Goal: Task Accomplishment & Management: Use online tool/utility

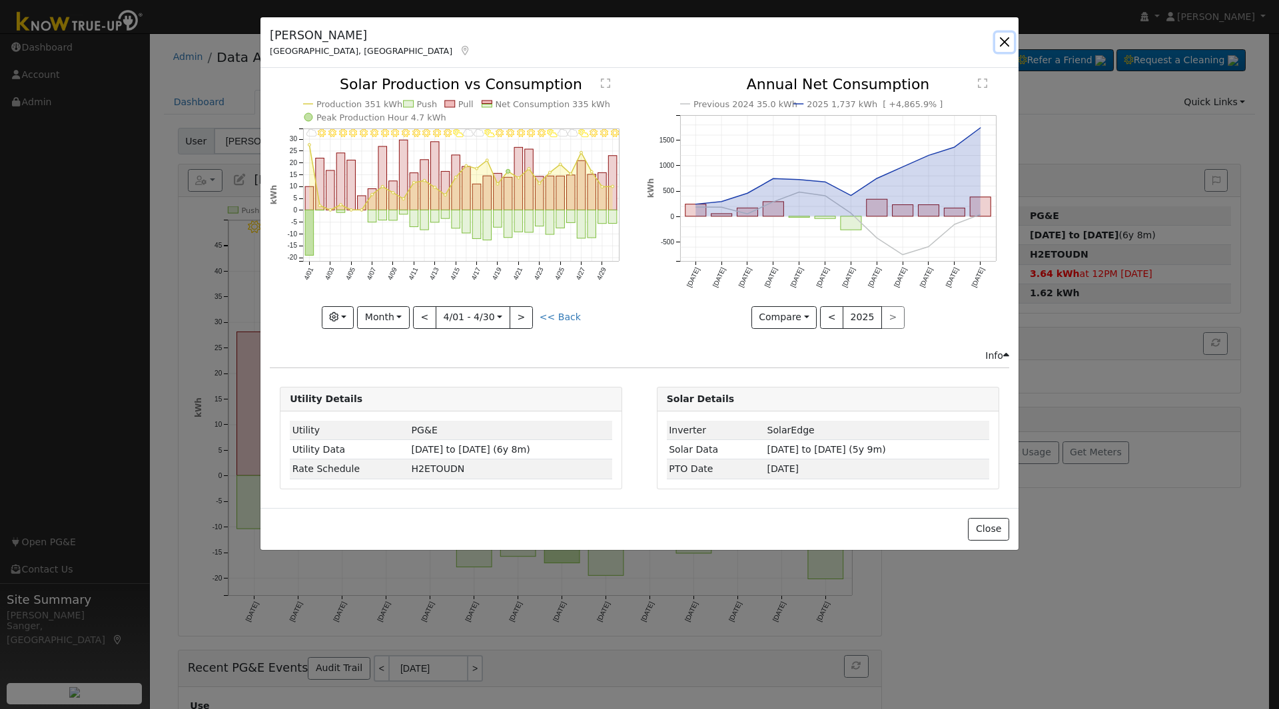
click at [1004, 41] on button "button" at bounding box center [1004, 42] width 19 height 19
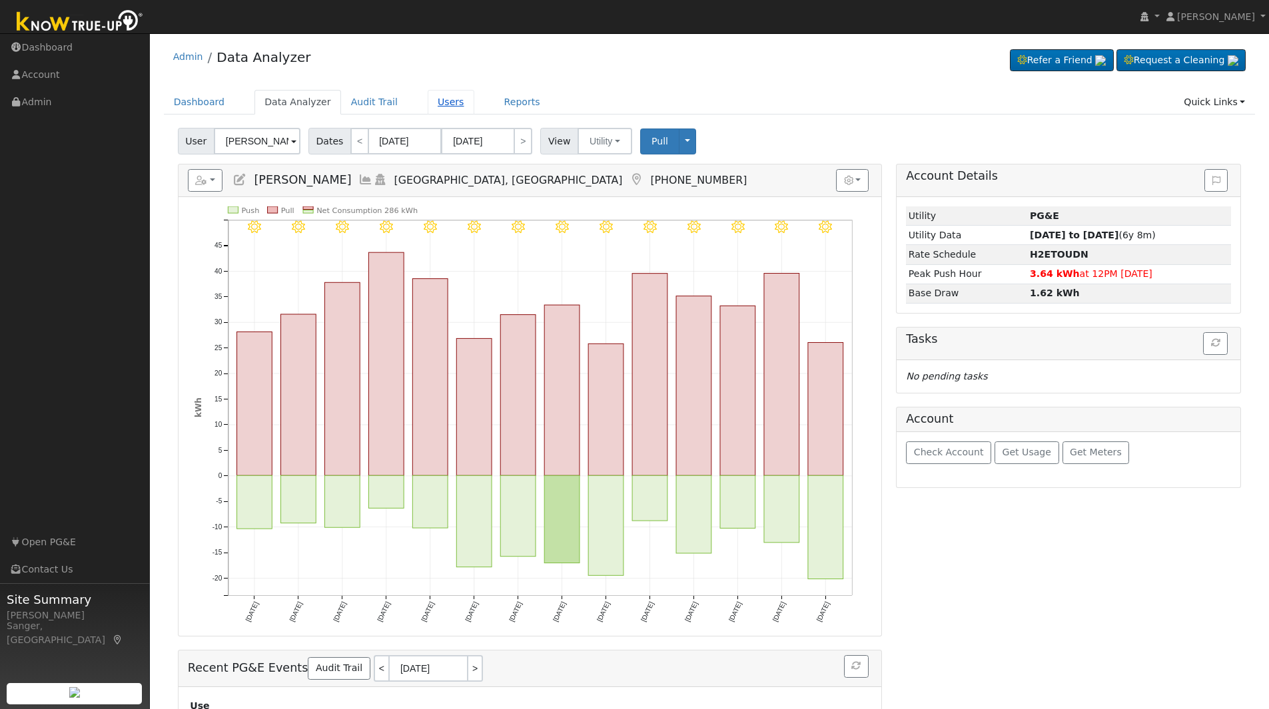
click at [428, 99] on link "Users" at bounding box center [451, 102] width 47 height 25
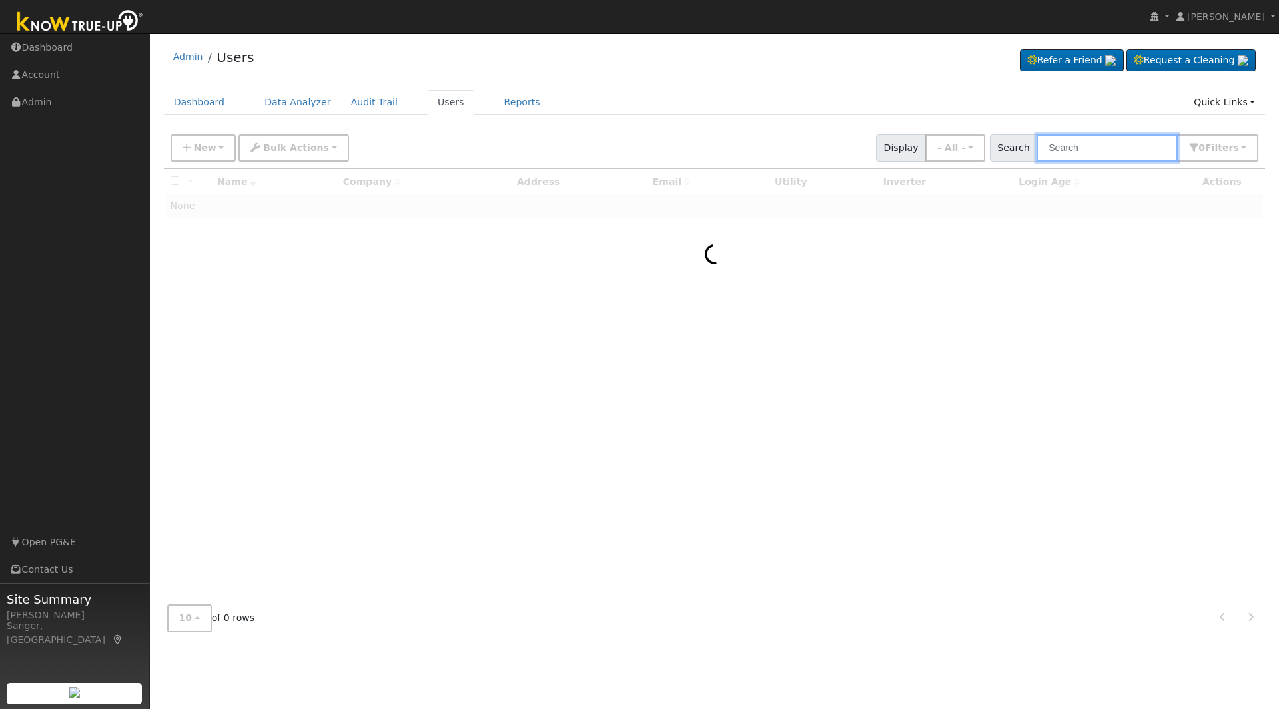
click at [1092, 149] on input "text" at bounding box center [1106, 148] width 141 height 27
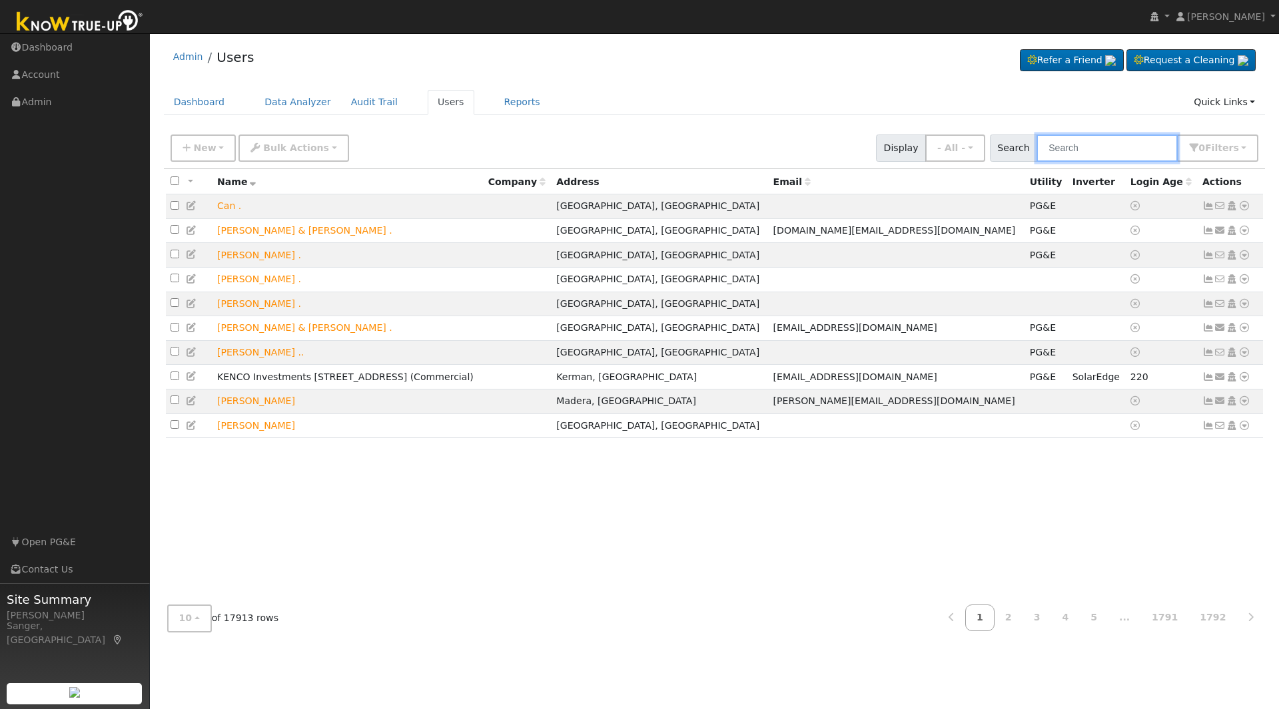
paste input "[PERSON_NAME] & [PERSON_NAME]"
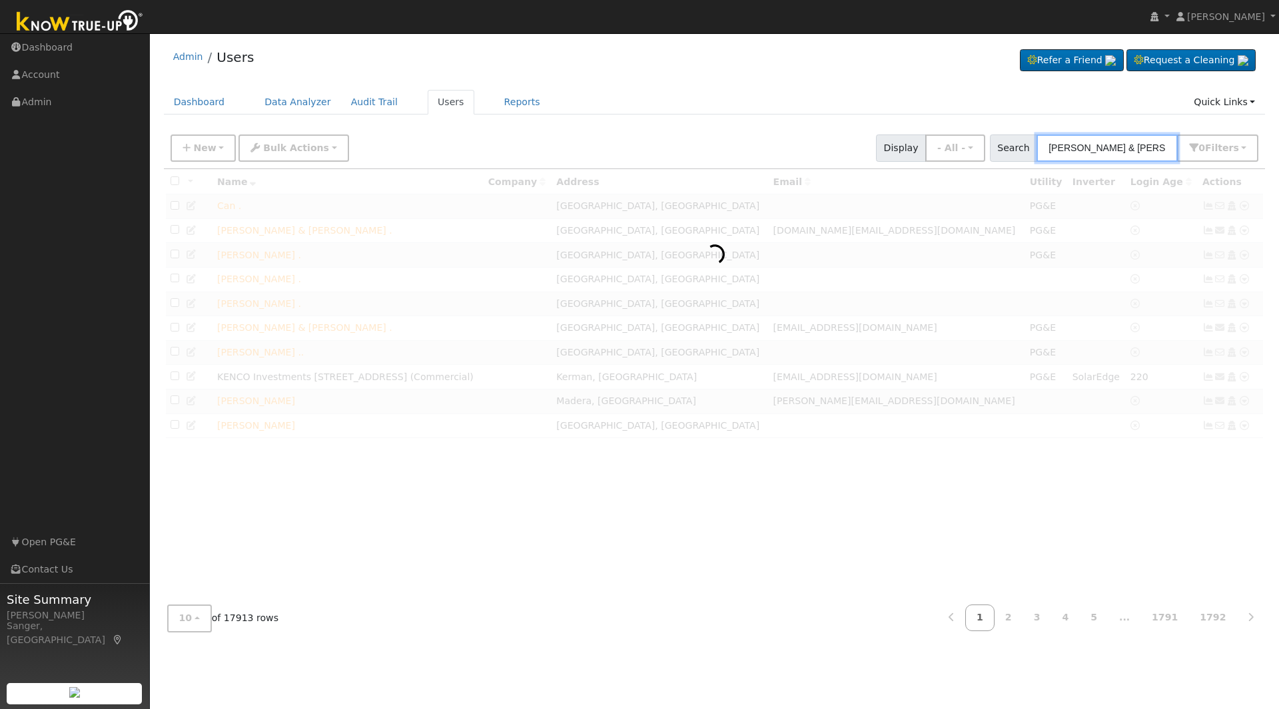
type input "[PERSON_NAME] & [PERSON_NAME]"
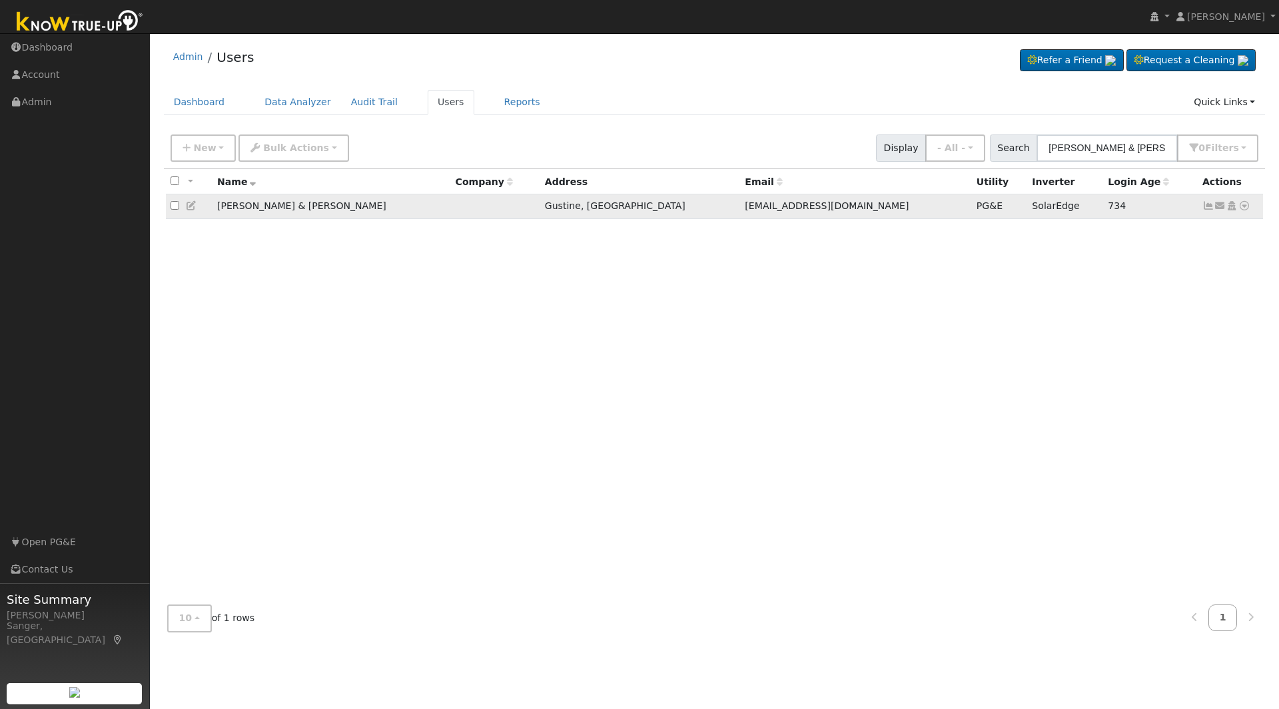
click at [1245, 210] on icon at bounding box center [1244, 205] width 12 height 9
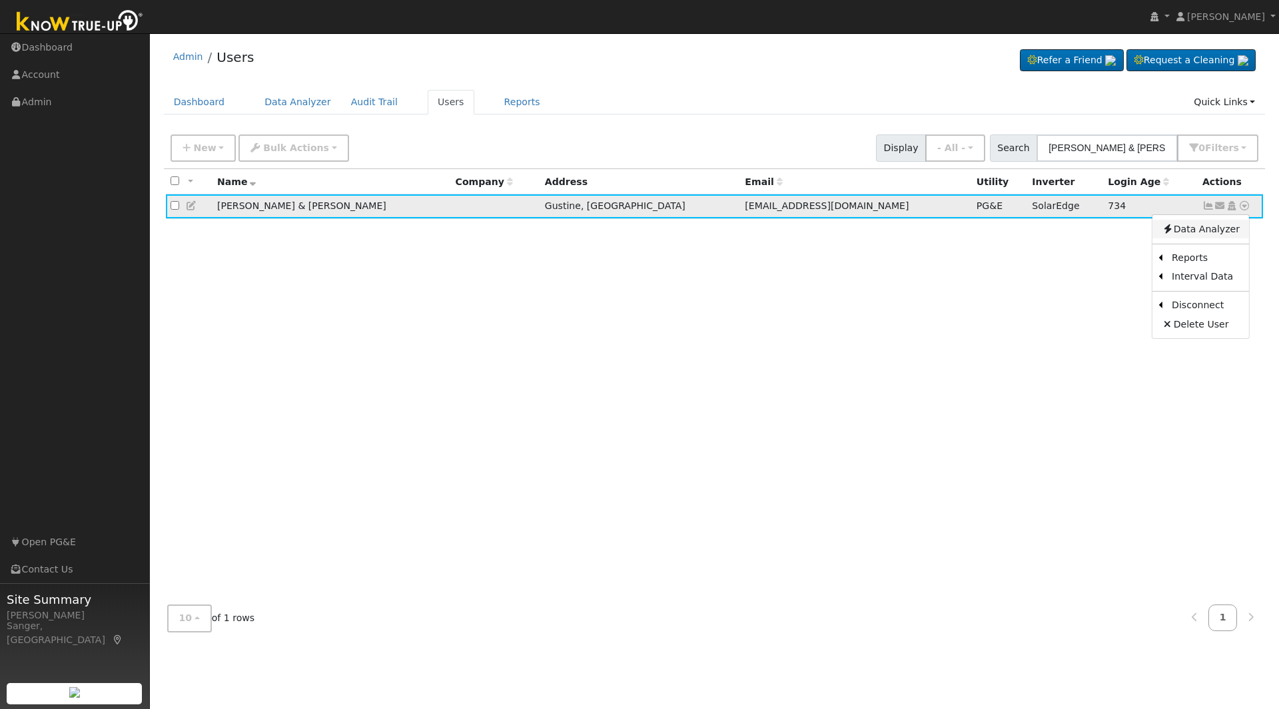
click at [1196, 232] on link "Data Analyzer" at bounding box center [1200, 229] width 97 height 19
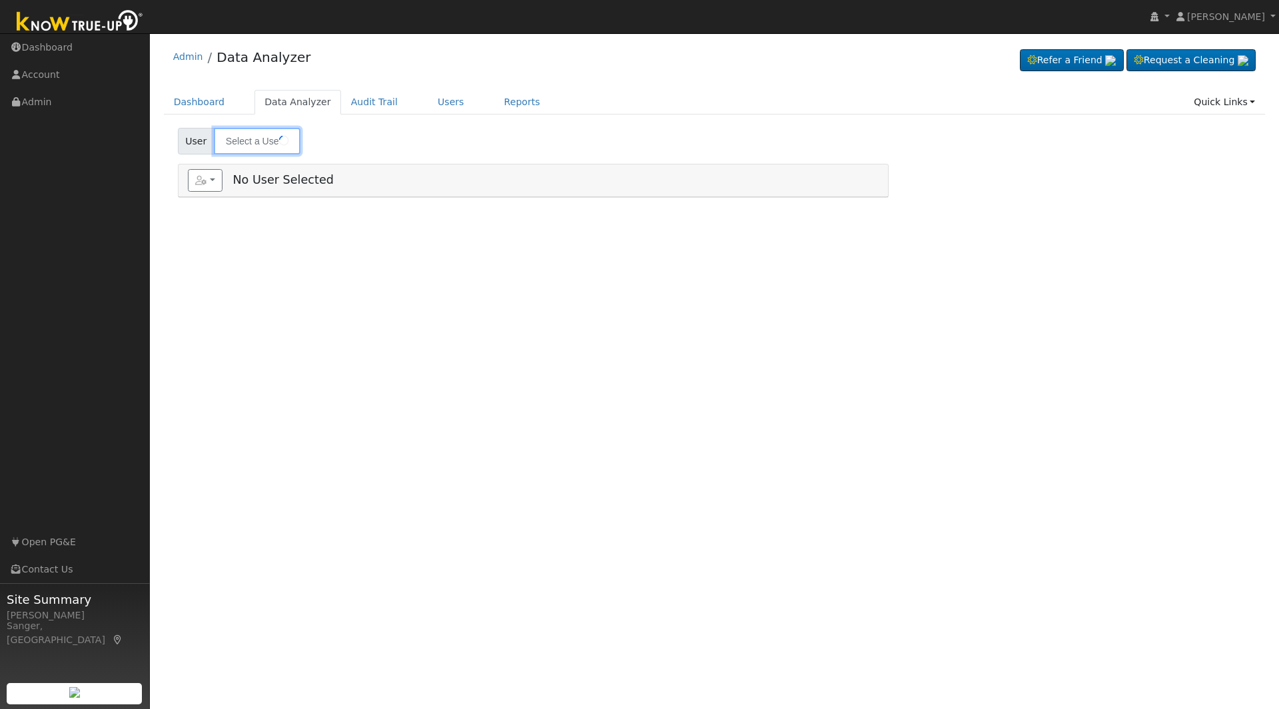
type input "[PERSON_NAME] & [PERSON_NAME]"
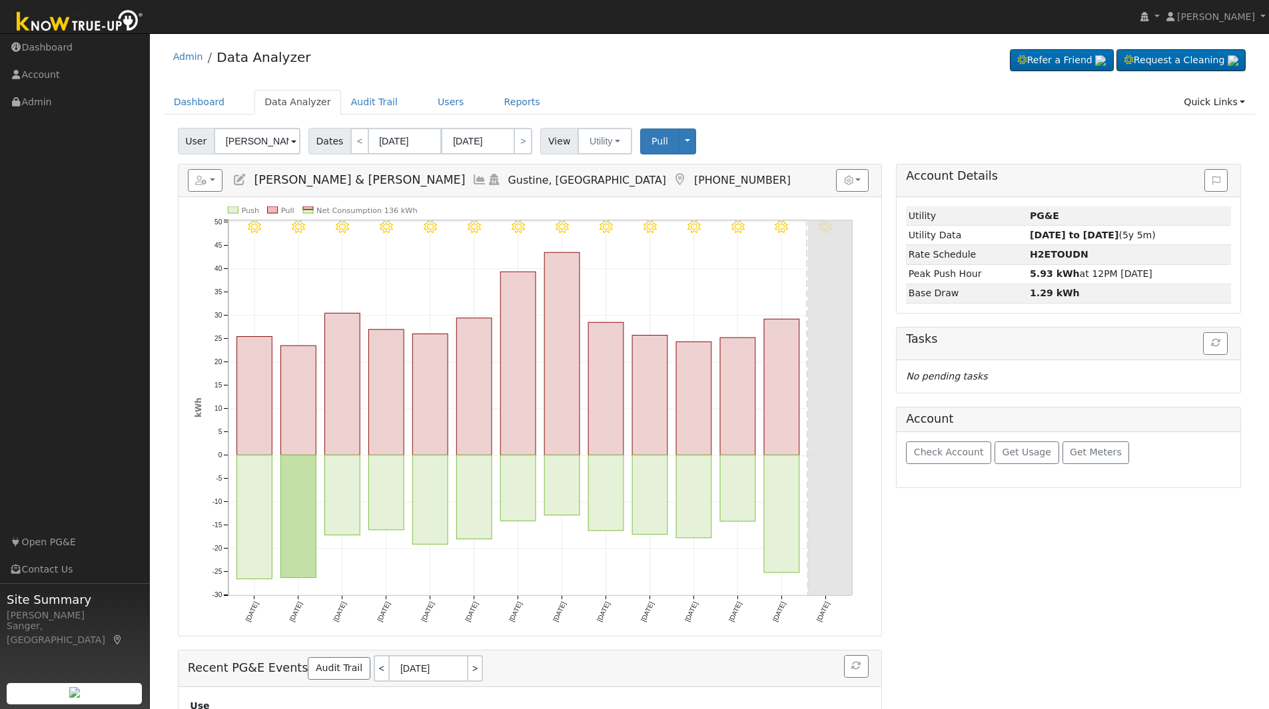
click at [472, 177] on icon at bounding box center [479, 180] width 15 height 12
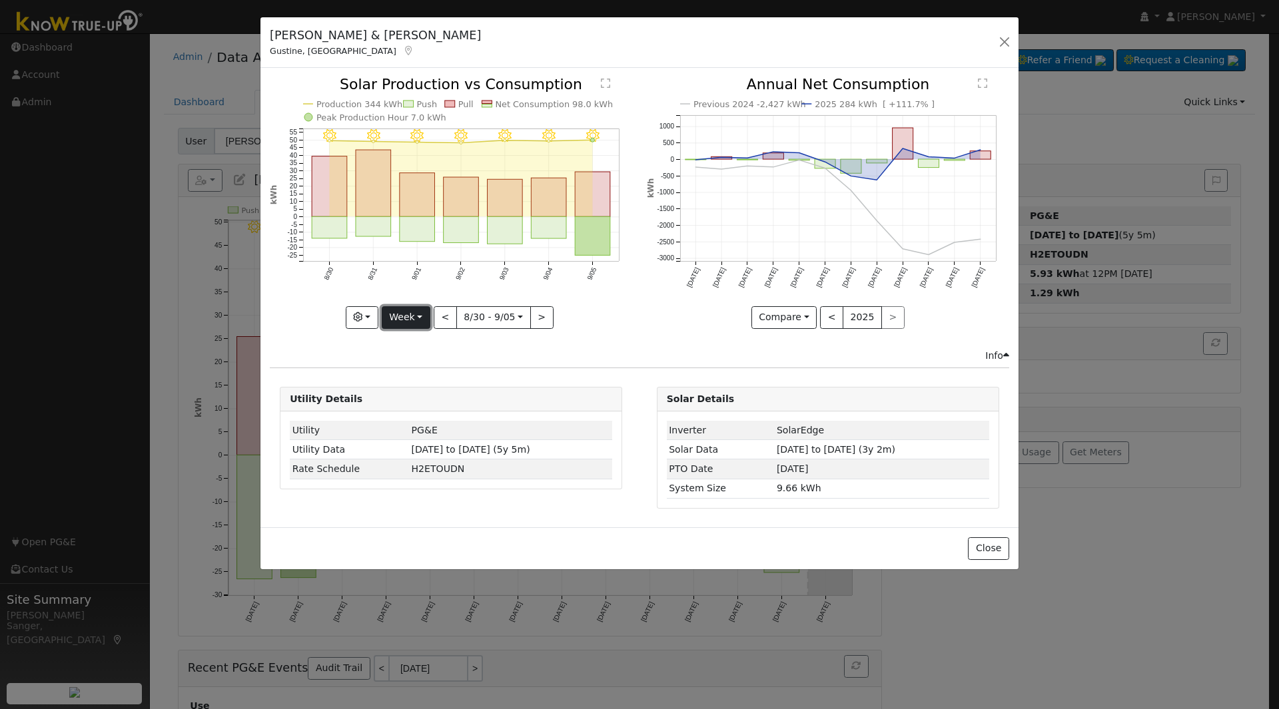
click at [399, 318] on button "Week" at bounding box center [406, 317] width 49 height 23
click at [416, 400] on link "Year" at bounding box center [428, 401] width 93 height 19
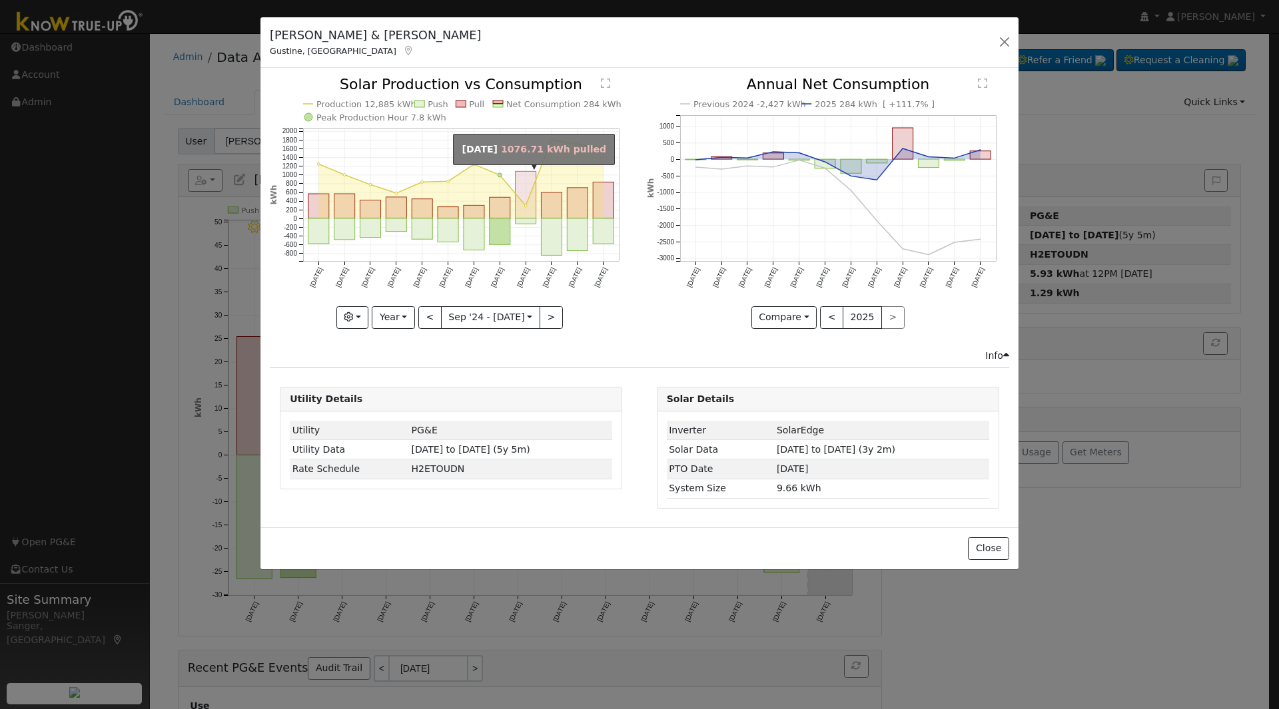
click at [525, 215] on rect "onclick=""" at bounding box center [526, 195] width 21 height 47
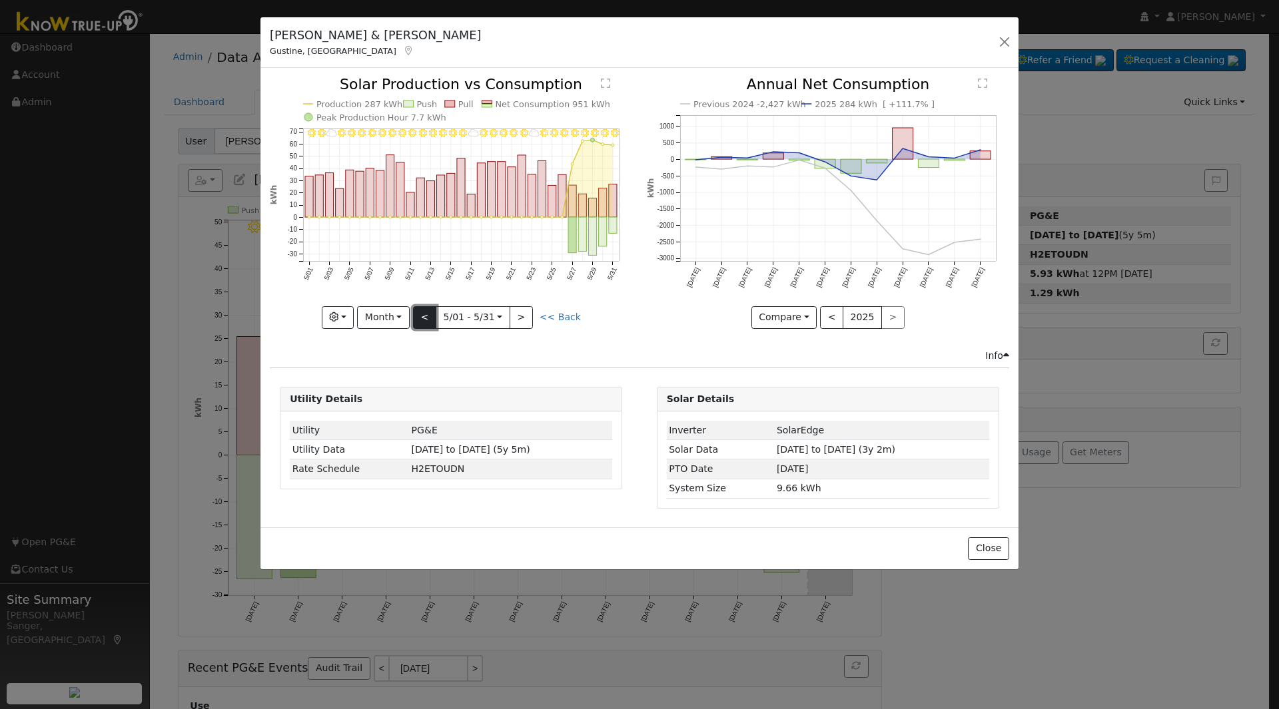
click at [434, 318] on button "<" at bounding box center [424, 317] width 23 height 23
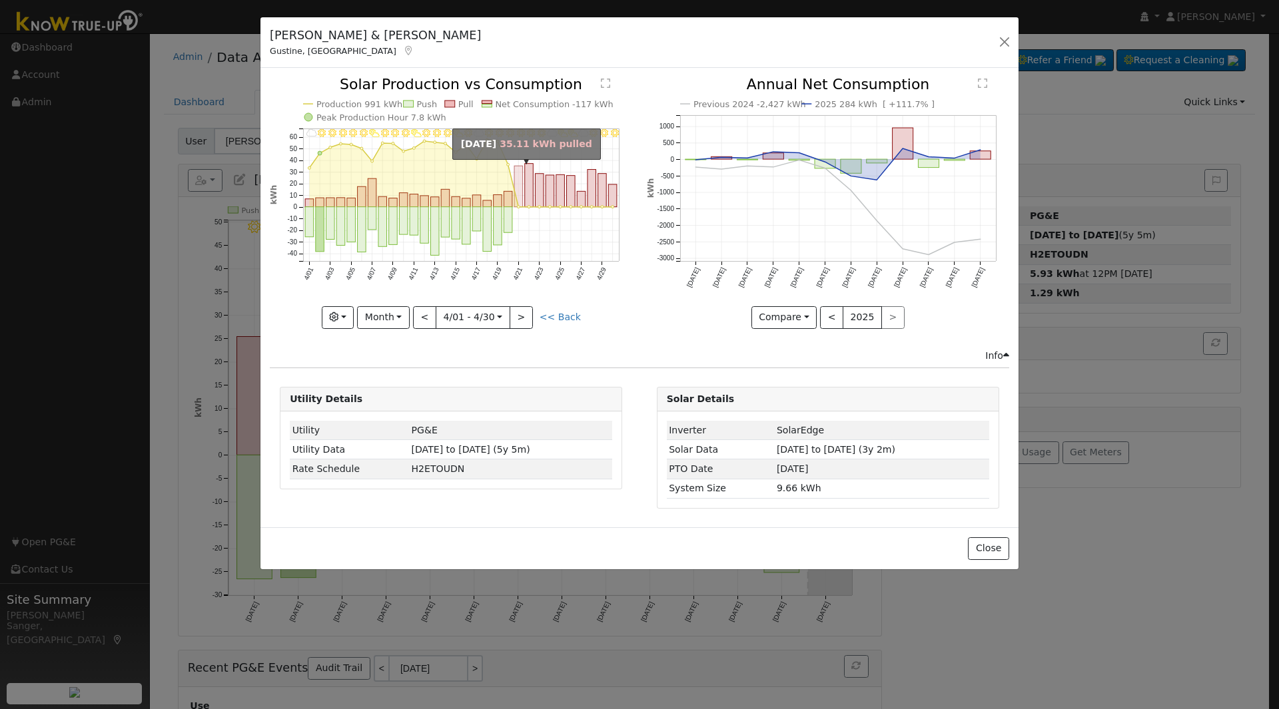
click at [518, 171] on rect "onclick=""" at bounding box center [518, 187] width 9 height 41
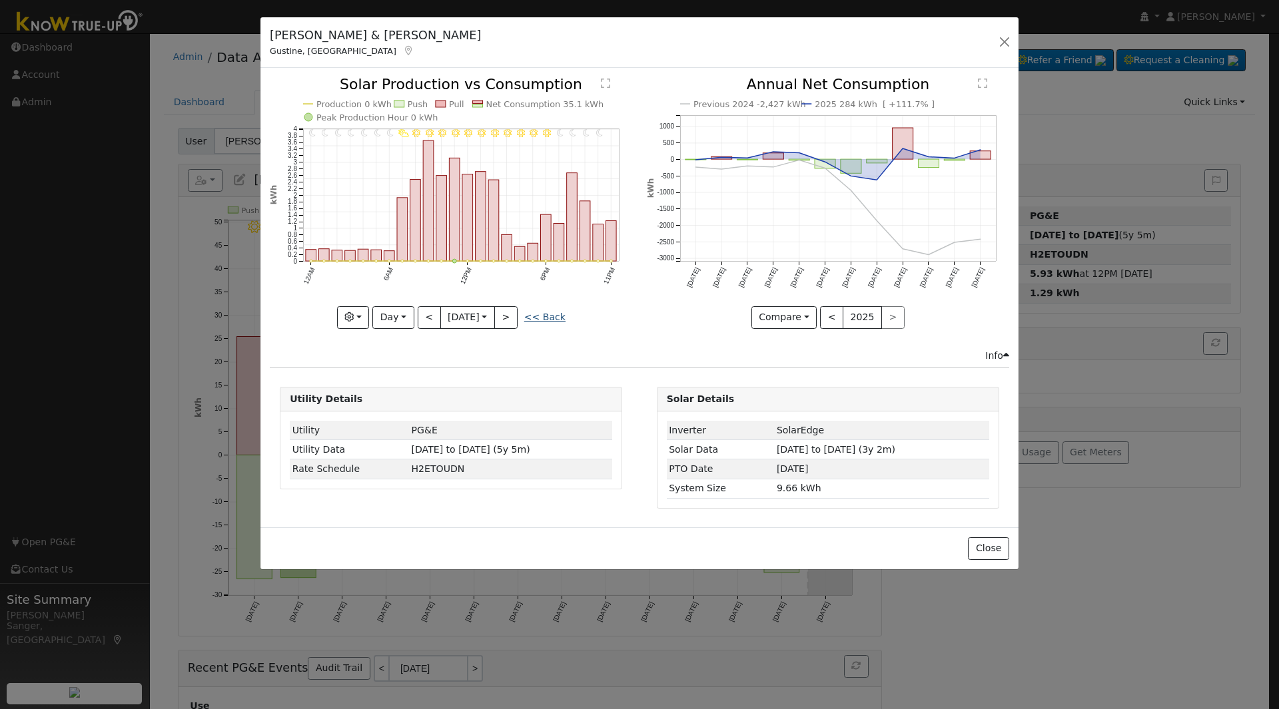
click at [554, 318] on link "<< Back" at bounding box center [544, 317] width 41 height 11
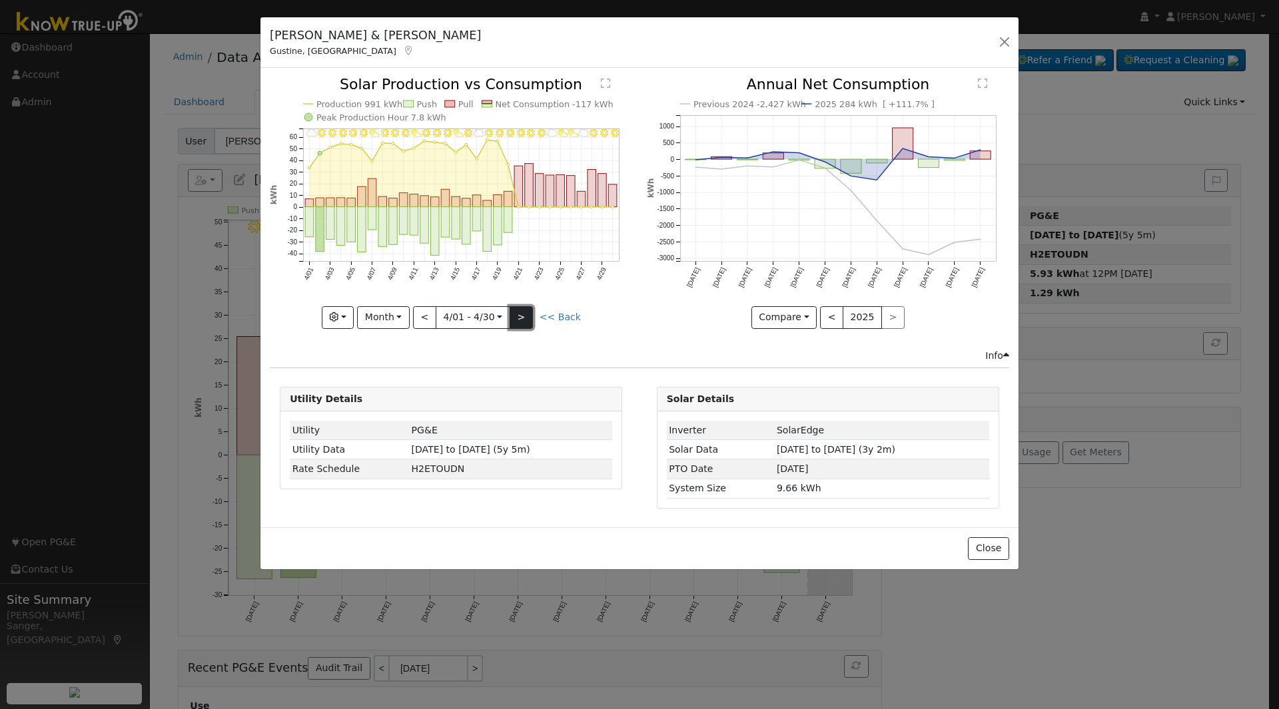
click at [522, 317] on button ">" at bounding box center [521, 317] width 23 height 23
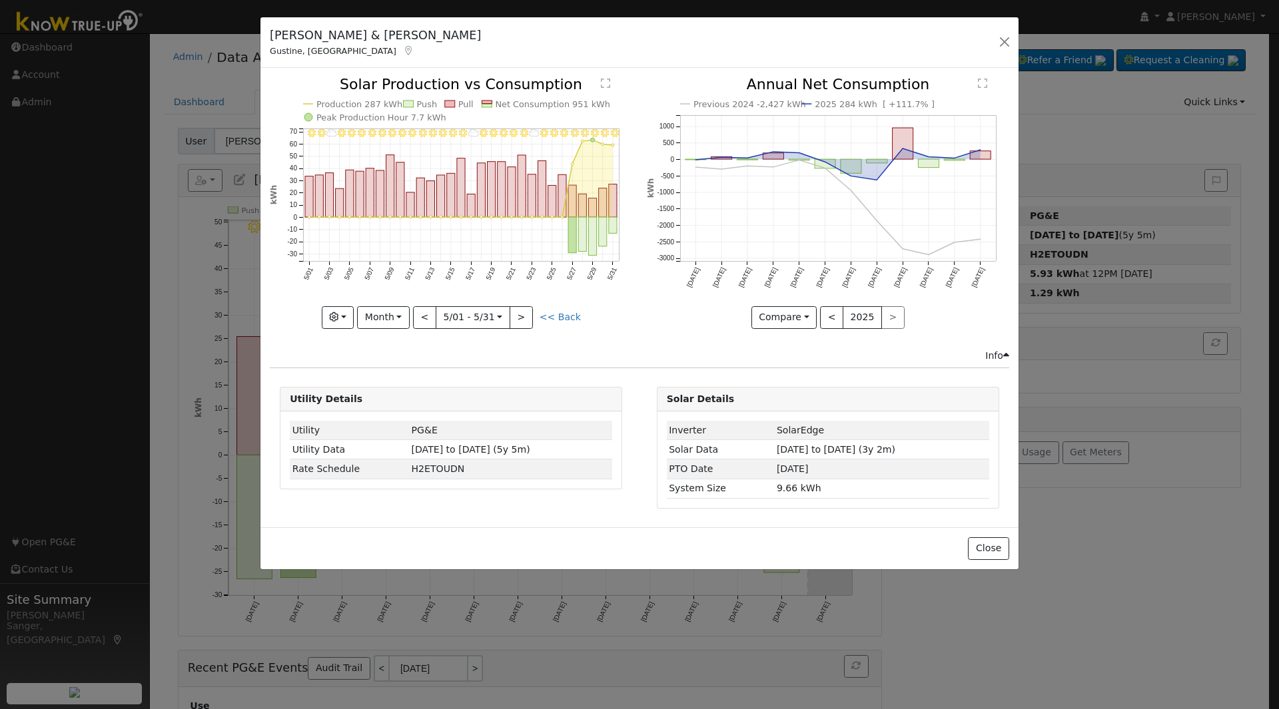
click at [562, 175] on icon "5/31 - Clear 5/30 - Clear 5/29 - Clear 5/28 - Clear 5/27 - Clear 5/26 - Clear 5…" at bounding box center [451, 202] width 362 height 250
click at [562, 183] on rect "onclick=""" at bounding box center [562, 196] width 8 height 43
type input "[DATE]"
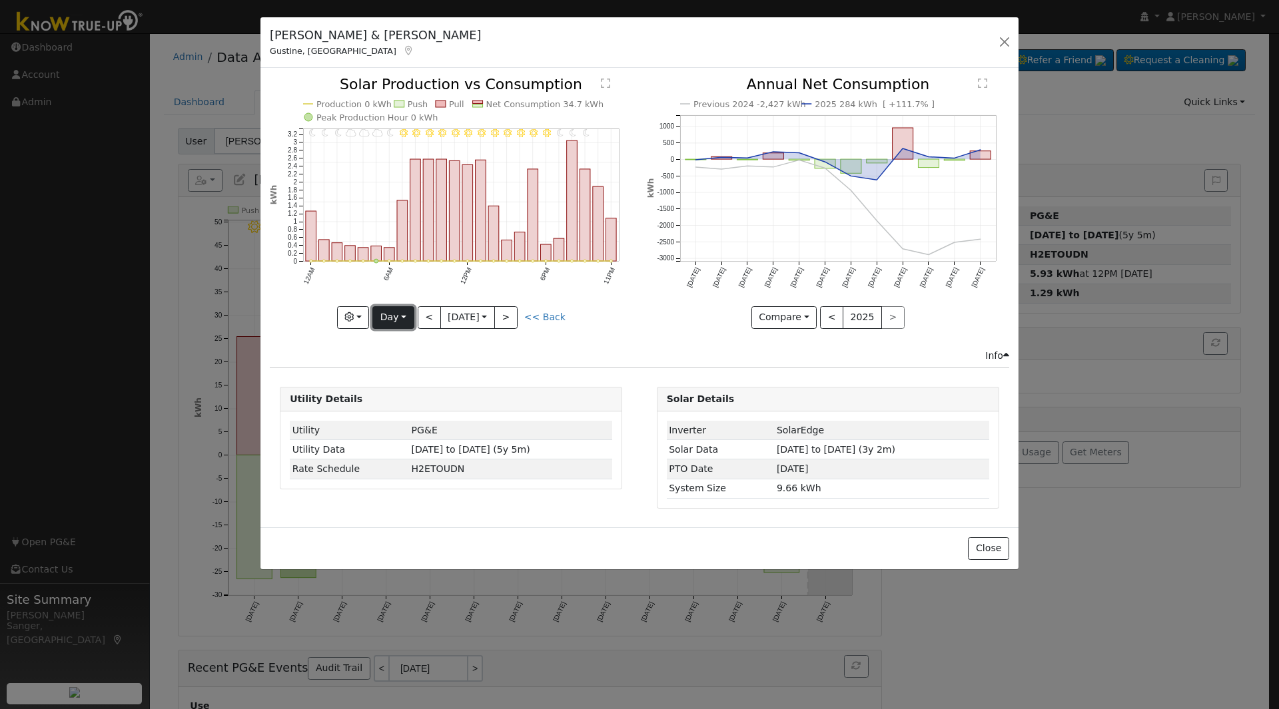
click at [386, 315] on button "Day" at bounding box center [392, 317] width 41 height 23
click at [403, 417] on link "Custom" at bounding box center [419, 420] width 93 height 19
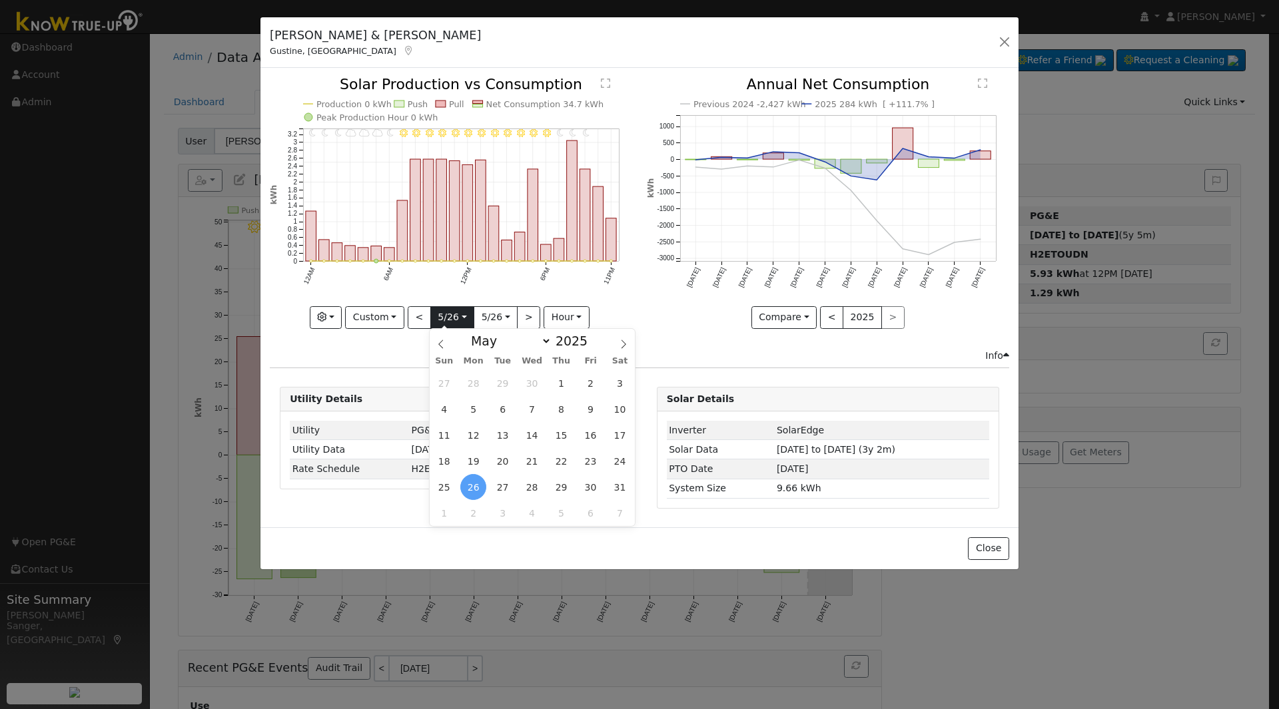
click at [442, 312] on input "[DATE]" at bounding box center [452, 317] width 43 height 21
click at [498, 337] on select "January February March April May June July August September October November De…" at bounding box center [507, 341] width 87 height 16
click at [475, 333] on select "January February March April May June July August September October November De…" at bounding box center [507, 341] width 87 height 16
click at [590, 344] on span at bounding box center [594, 344] width 9 height 7
click at [590, 346] on span at bounding box center [594, 344] width 9 height 7
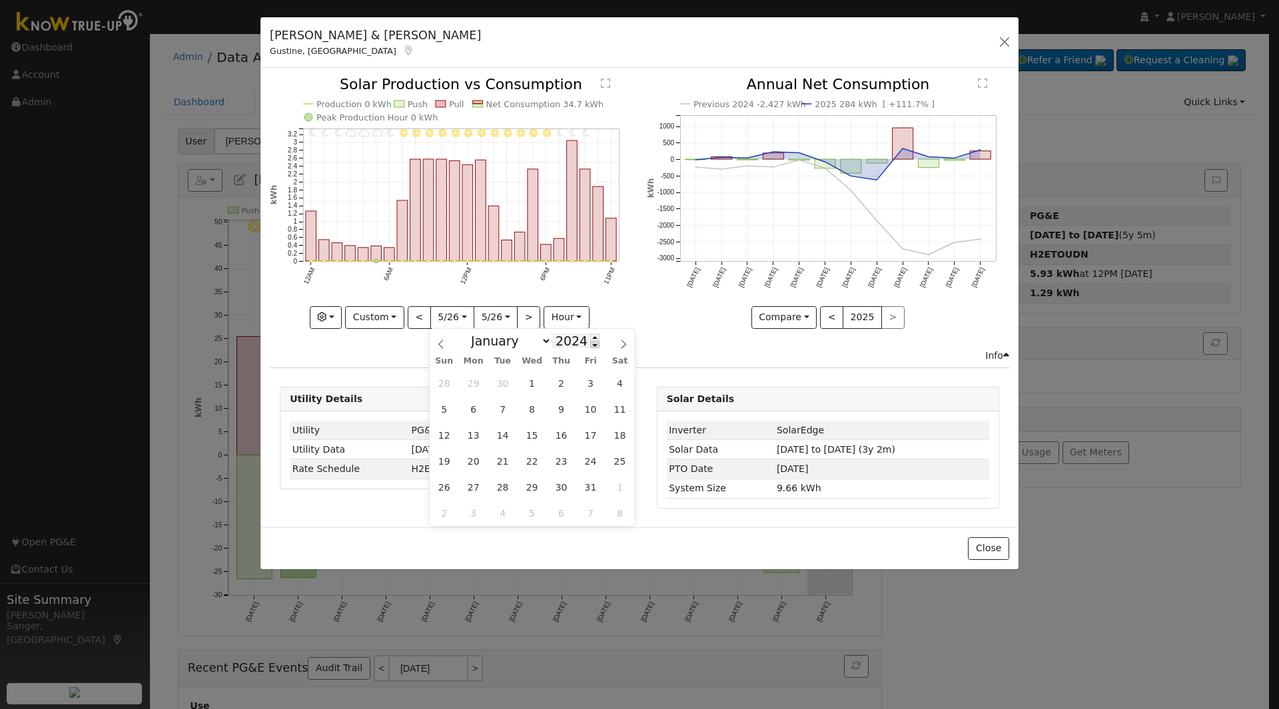
type input "2023"
click at [476, 435] on span "15" at bounding box center [473, 435] width 26 height 26
type input "[DATE]"
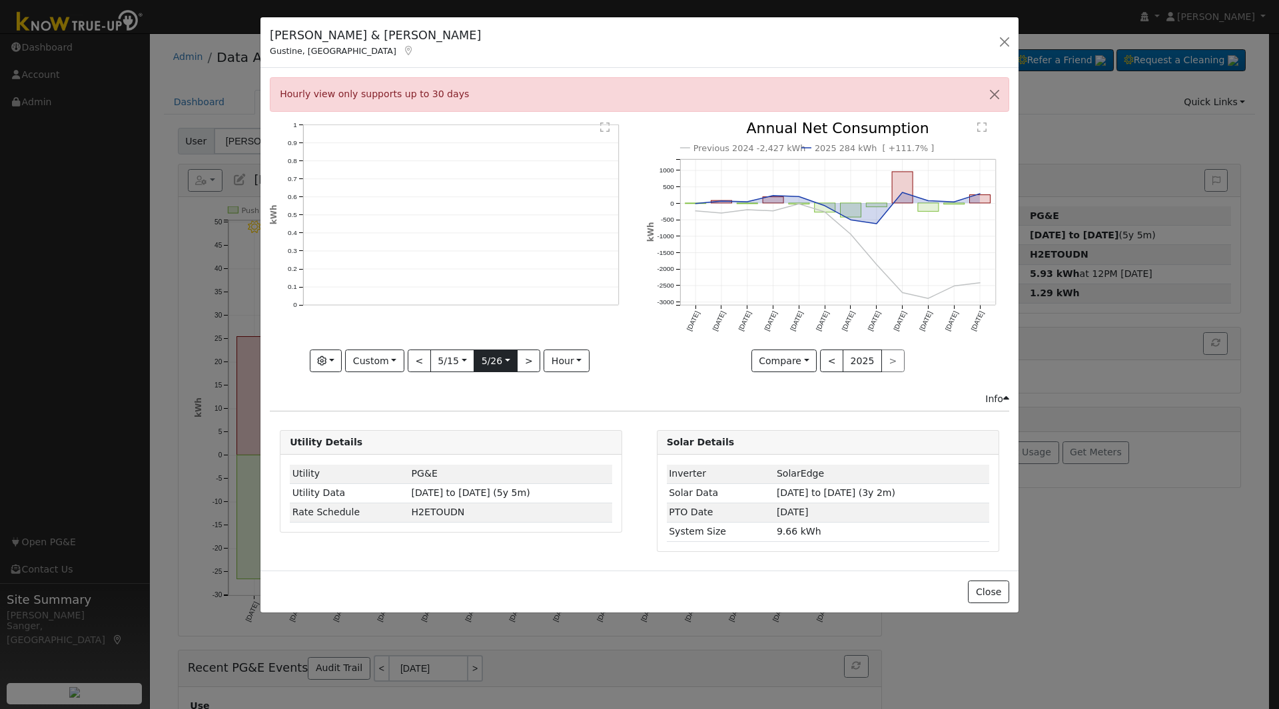
click at [495, 357] on input "[DATE]" at bounding box center [495, 360] width 43 height 21
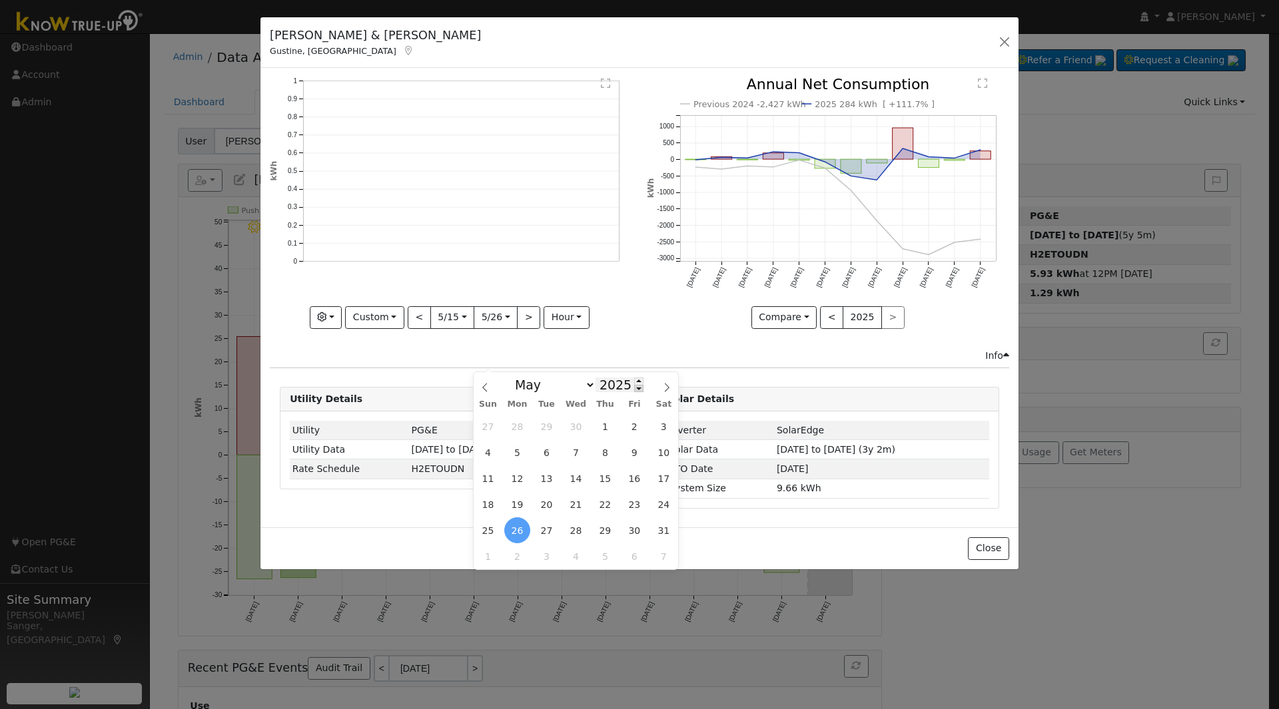
click at [634, 392] on span at bounding box center [638, 388] width 9 height 7
click at [634, 380] on span at bounding box center [638, 381] width 9 height 7
type input "2024"
click at [450, 322] on input "[DATE]" at bounding box center [452, 317] width 43 height 21
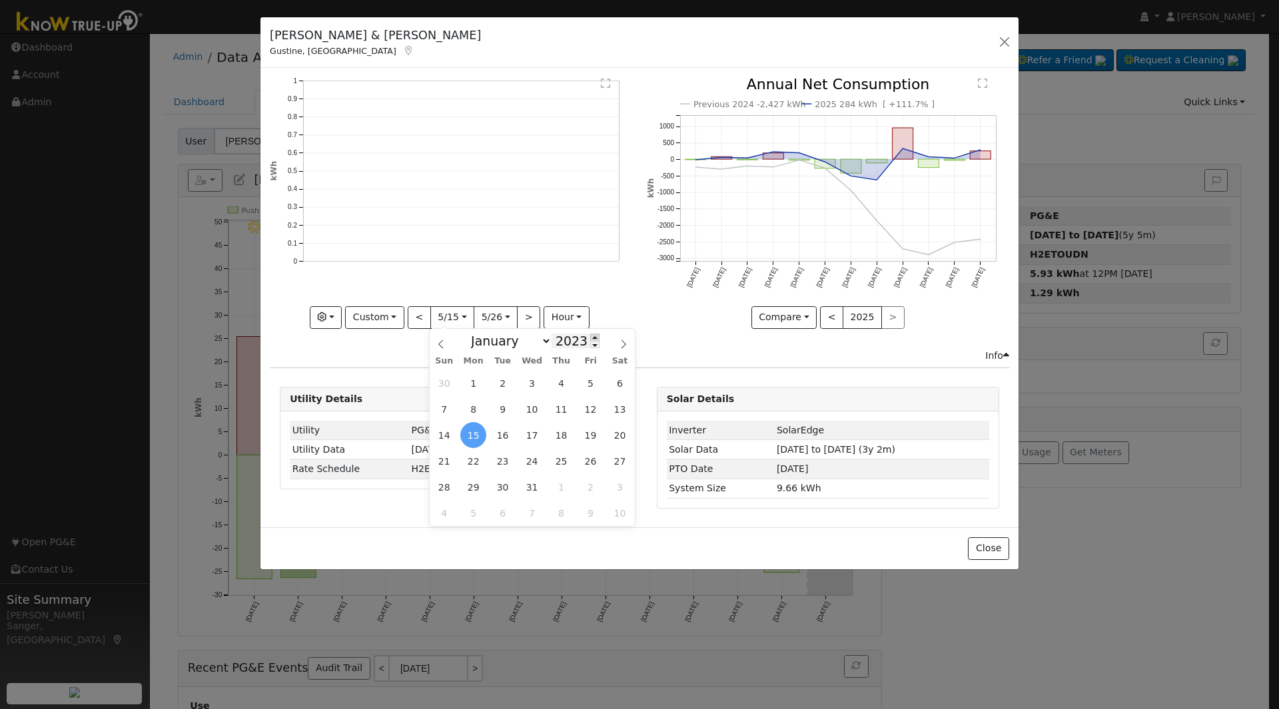
click at [590, 336] on span at bounding box center [594, 337] width 9 height 7
type input "2024"
click at [533, 438] on span "15" at bounding box center [532, 435] width 26 height 26
type input "[DATE]"
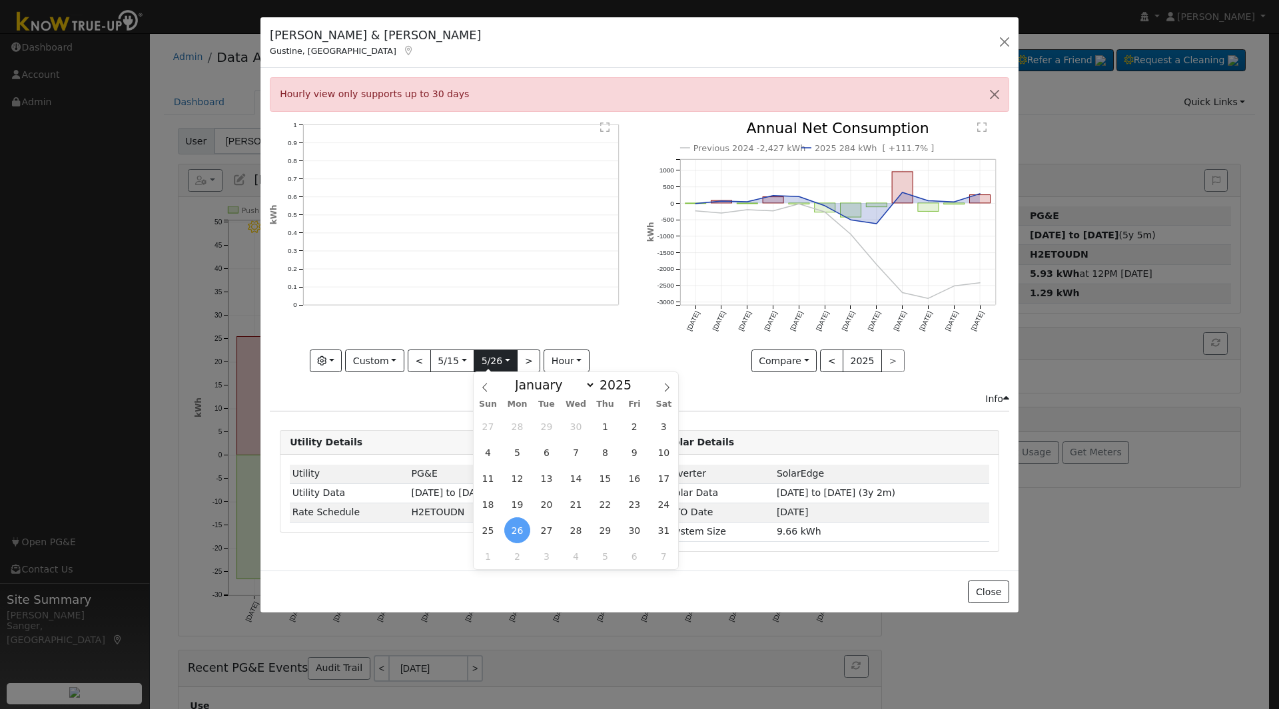
click at [499, 356] on input "[DATE]" at bounding box center [495, 360] width 43 height 21
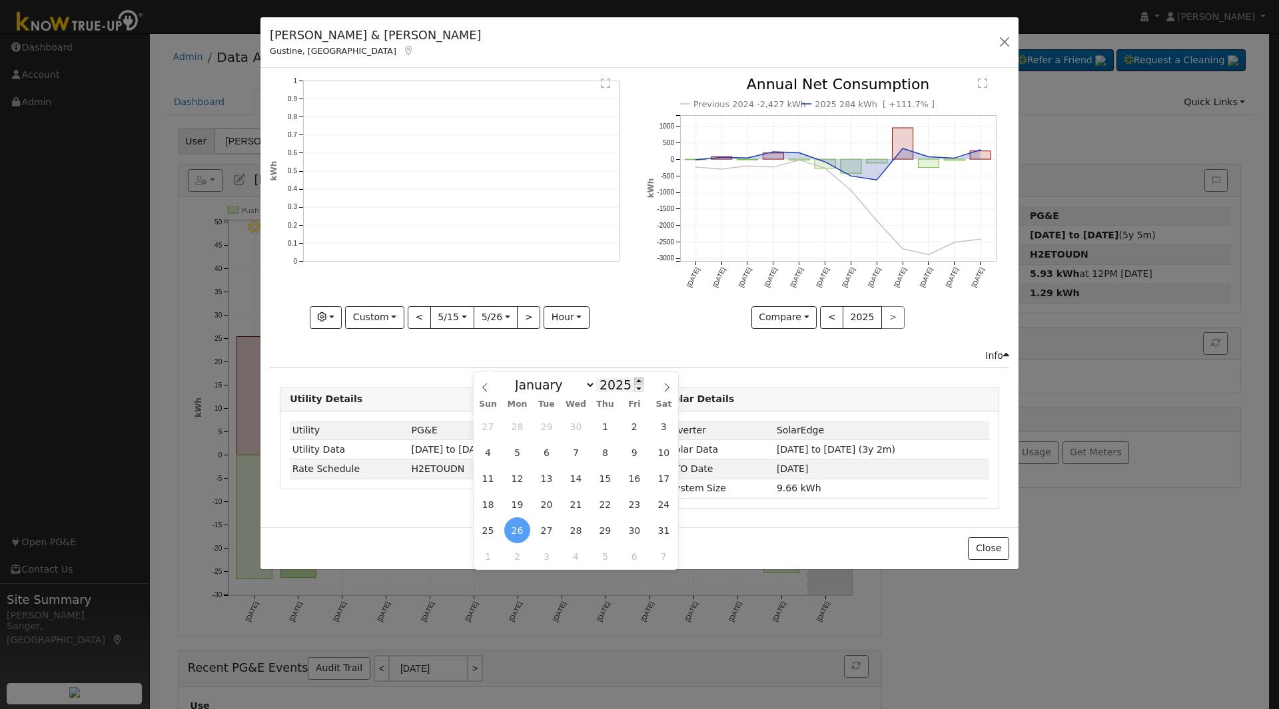
click at [634, 380] on span at bounding box center [638, 381] width 9 height 7
click at [634, 390] on span at bounding box center [638, 388] width 9 height 7
type input "2024"
click at [667, 506] on span "25" at bounding box center [664, 505] width 26 height 26
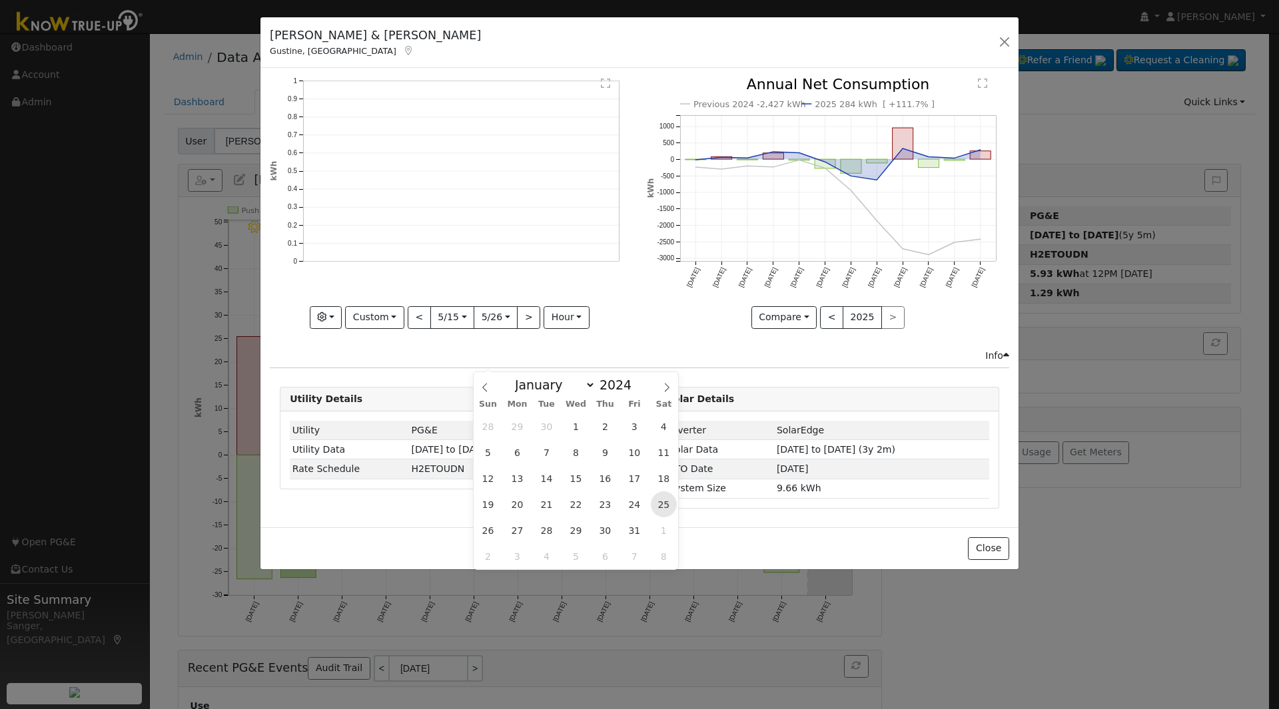
type input "[DATE]"
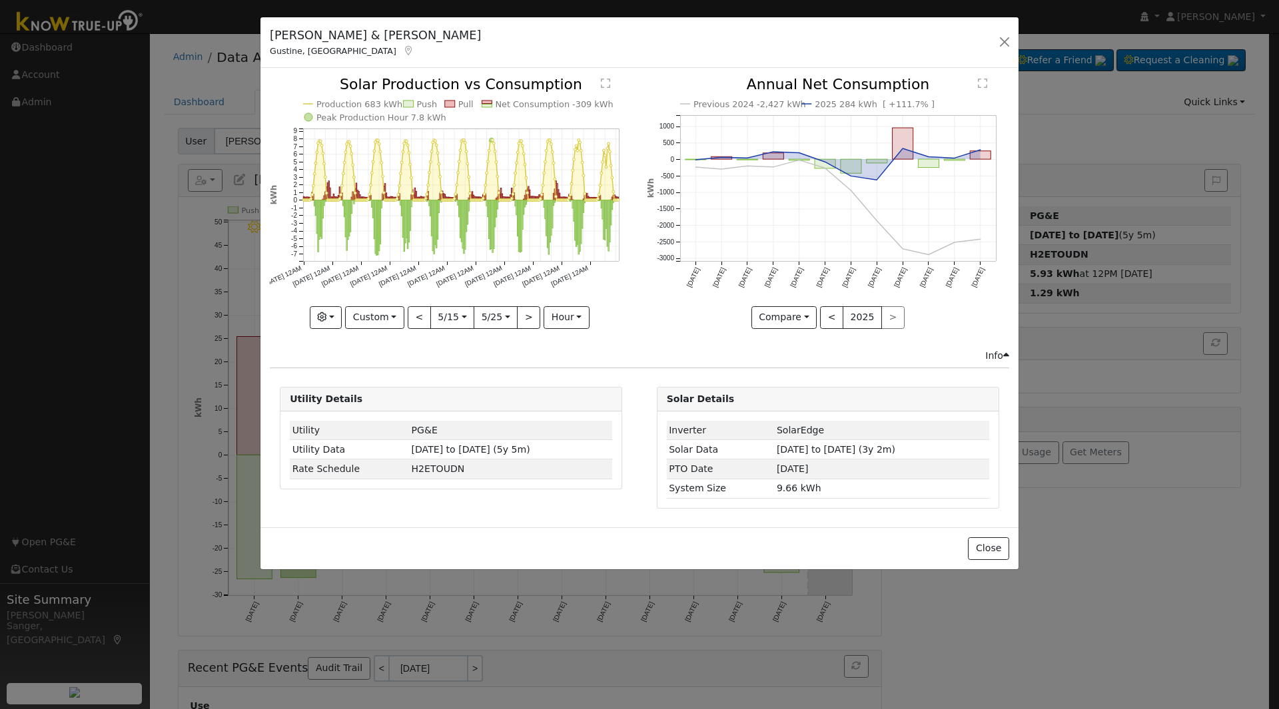
click at [444, 318] on input "[DATE]" at bounding box center [452, 317] width 43 height 21
click at [1004, 39] on button "button" at bounding box center [1004, 42] width 19 height 19
